Goal: Check status

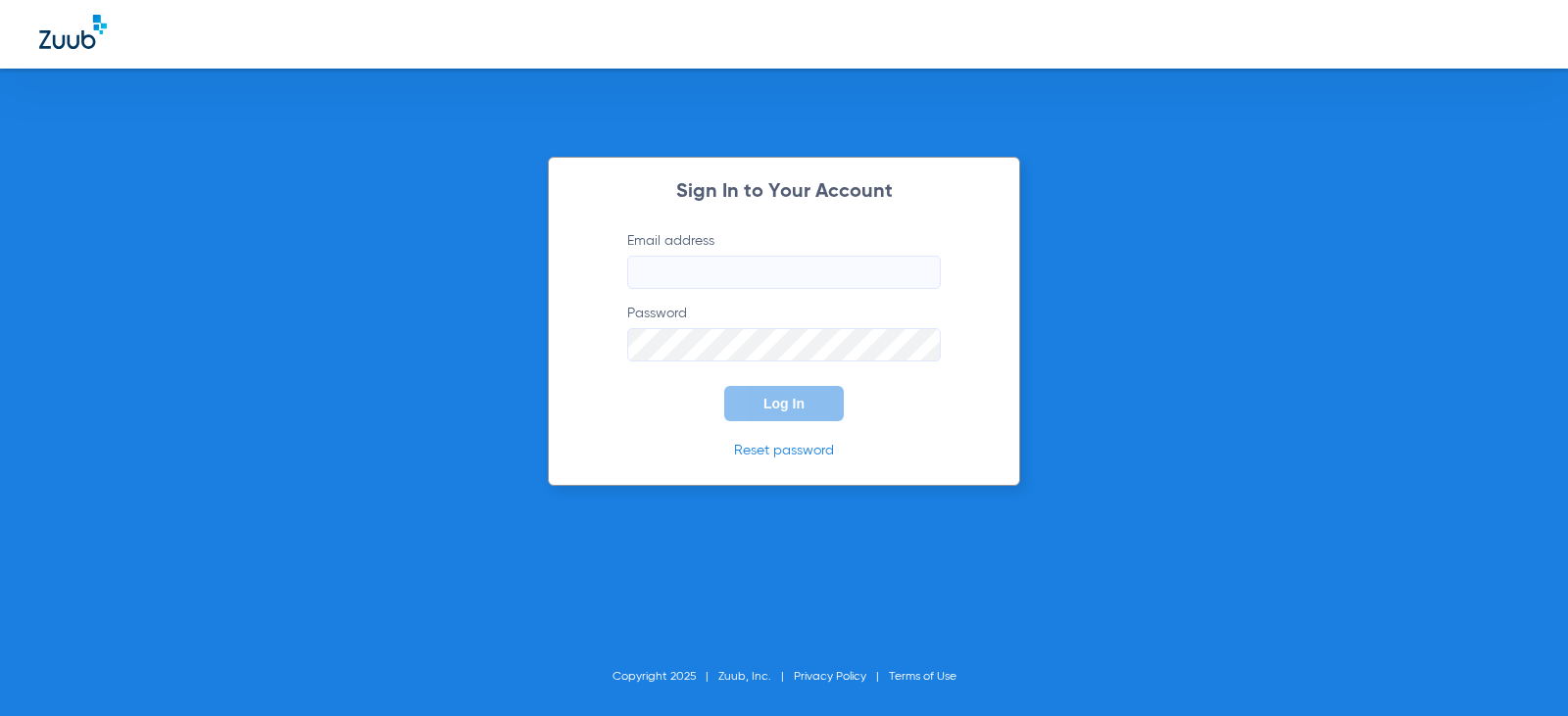
click at [721, 277] on input "Email address" at bounding box center [784, 272] width 314 height 33
type input "[EMAIL_ADDRESS][DOMAIN_NAME]"
click at [773, 394] on button "Log In" at bounding box center [784, 403] width 120 height 35
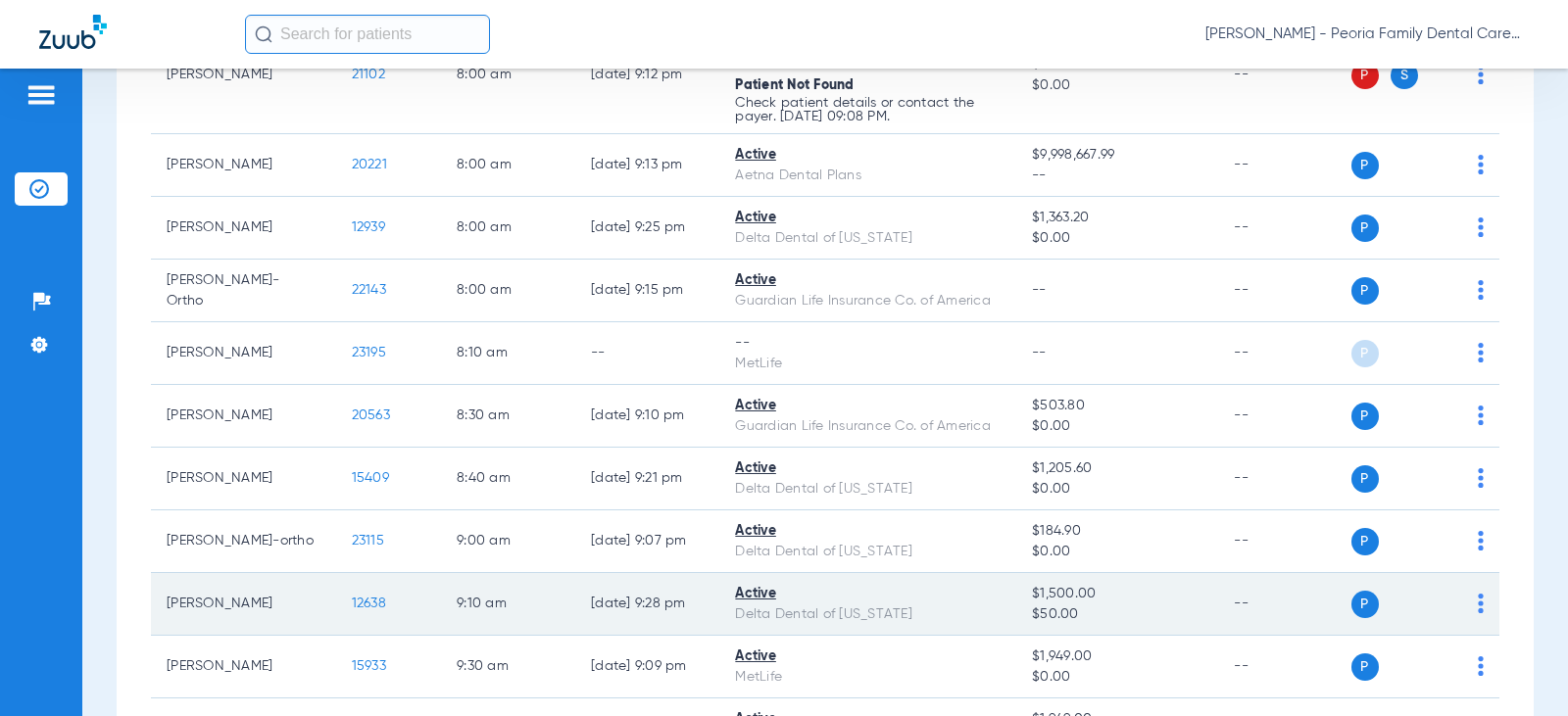
scroll to position [391, 0]
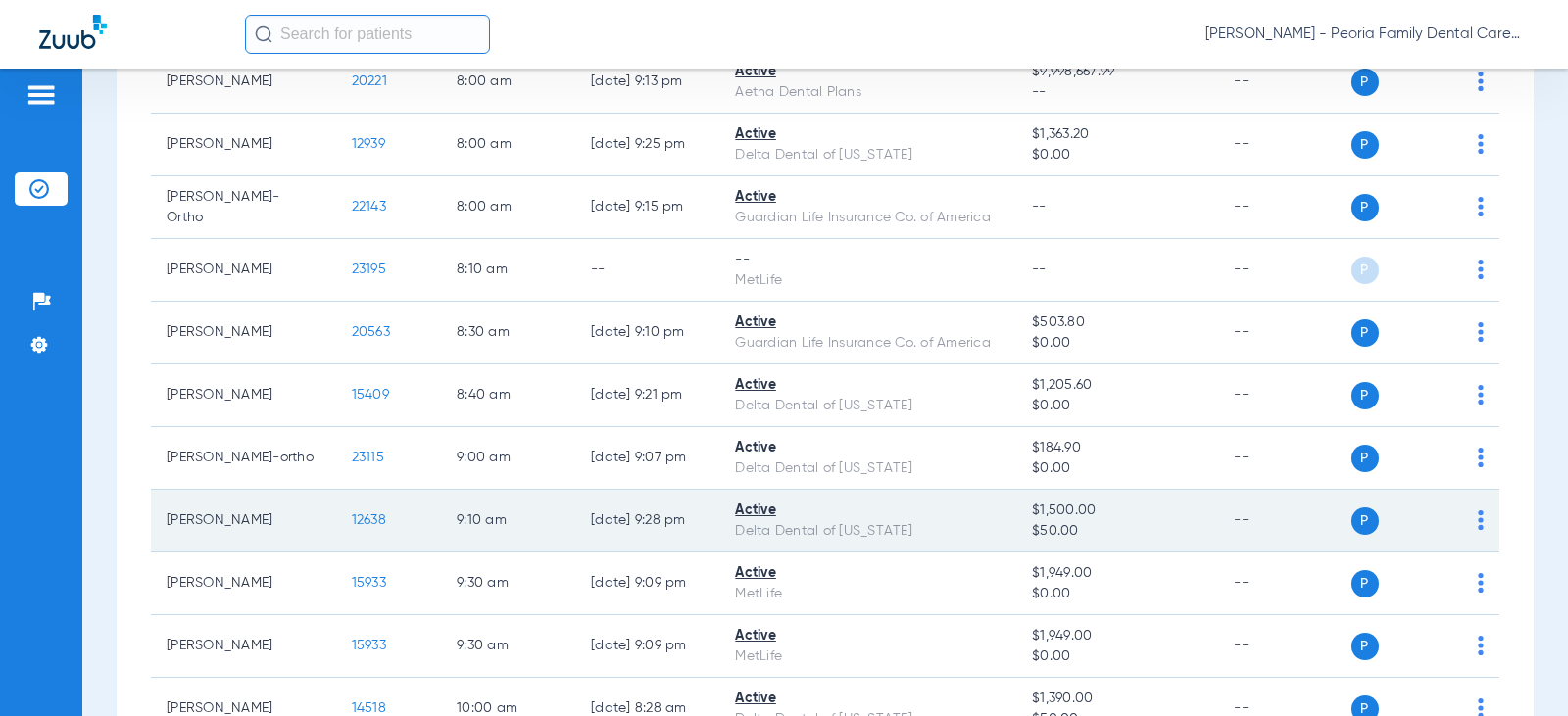
click at [827, 514] on div "Active" at bounding box center [868, 510] width 266 height 21
click at [1176, 518] on span "$1,500.00" at bounding box center [1116, 510] width 170 height 21
click at [1232, 530] on td "--" at bounding box center [1284, 521] width 132 height 63
click at [352, 520] on span "12638" at bounding box center [369, 520] width 34 height 14
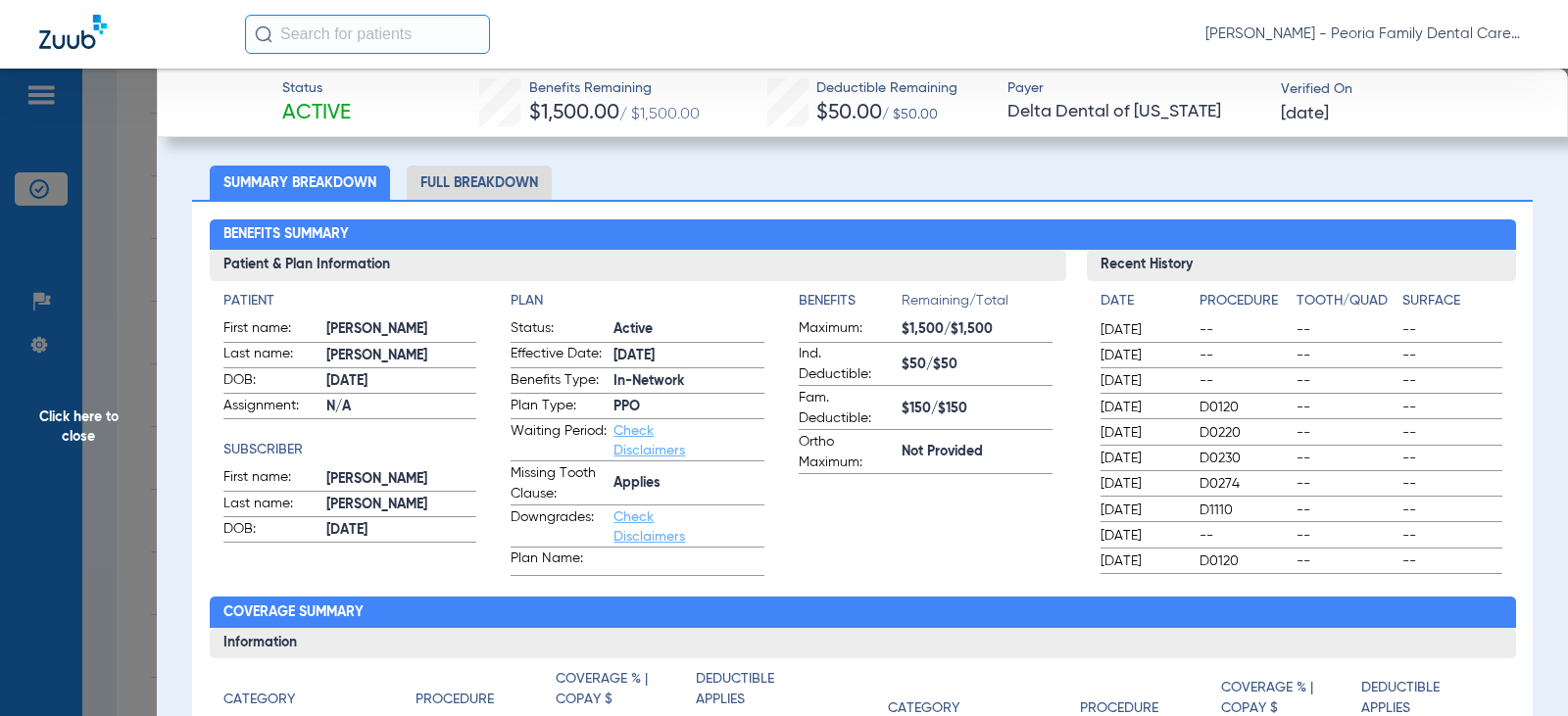
scroll to position [0, 0]
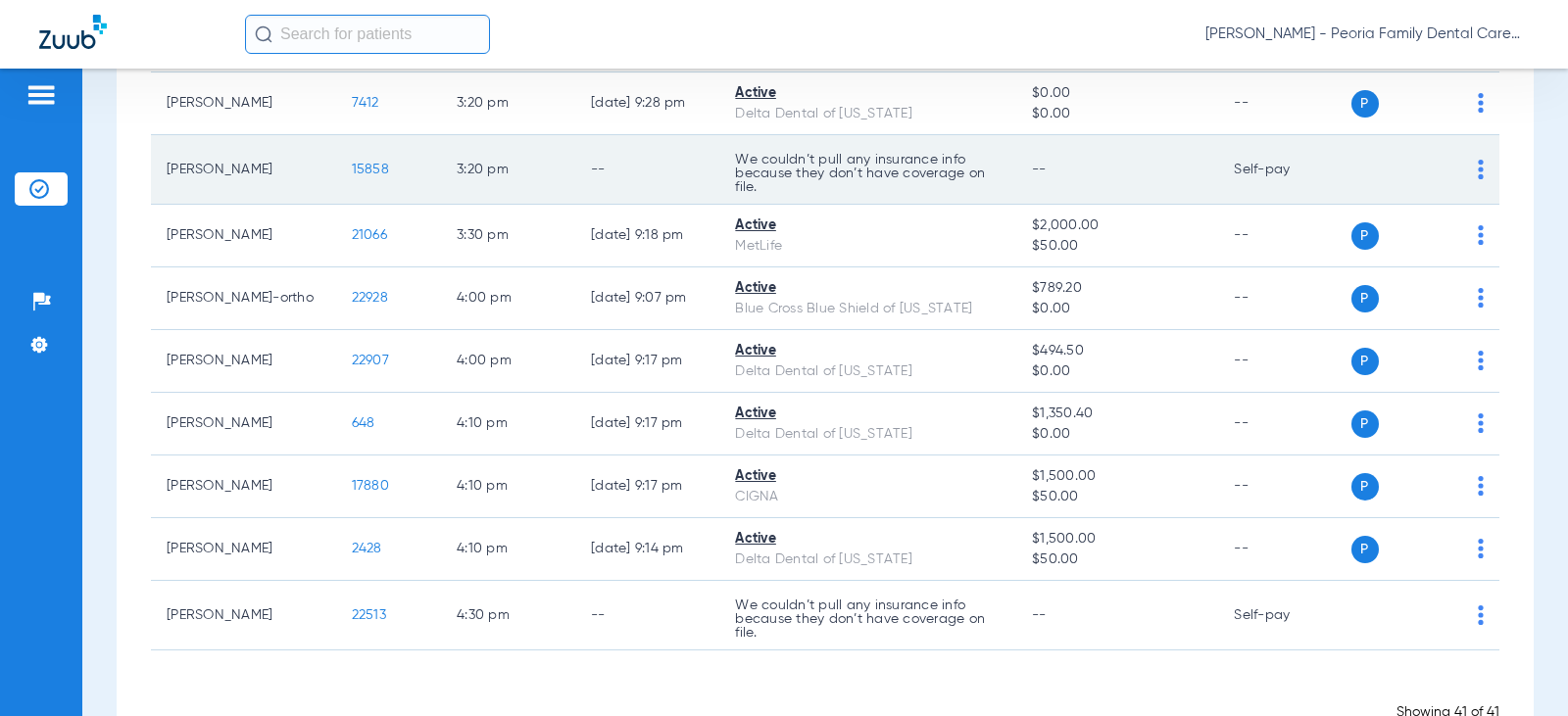
scroll to position [2449, 0]
